Goal: Transaction & Acquisition: Subscribe to service/newsletter

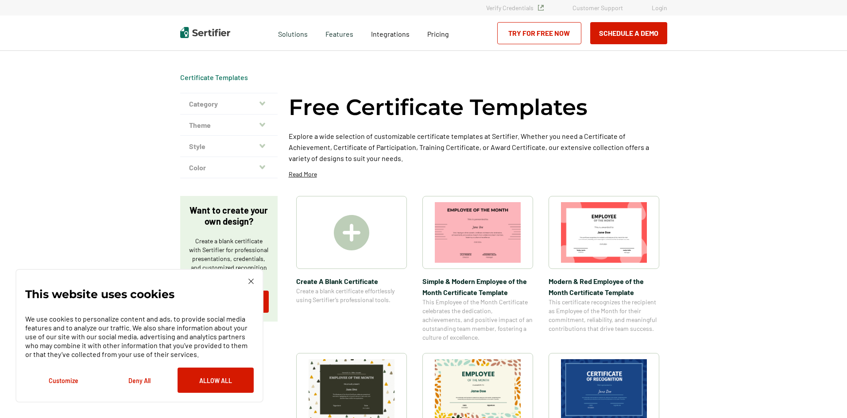
click at [355, 223] on img at bounding box center [351, 232] width 35 height 35
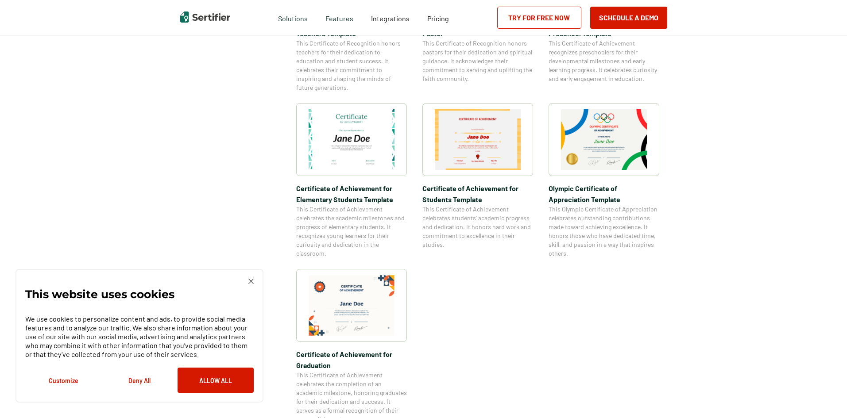
scroll to position [576, 0]
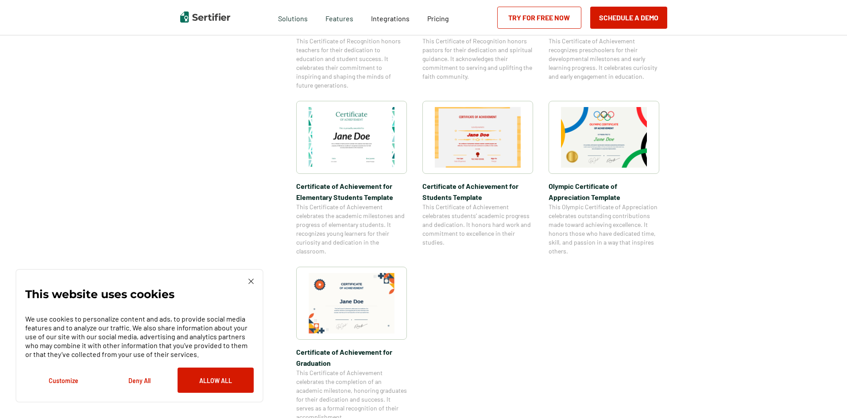
click at [247, 282] on div "This website uses cookies We use cookies to personalize content and ads, to pro…" at bounding box center [139, 336] width 228 height 114
click at [254, 281] on div "This website uses cookies We use cookies to personalize content and ads, to pro…" at bounding box center [139, 336] width 248 height 134
click at [251, 281] on img at bounding box center [250, 281] width 5 height 5
